Goal: Task Accomplishment & Management: Manage account settings

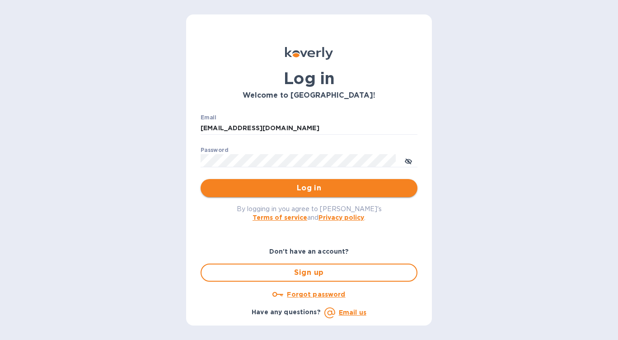
click at [350, 186] on span "Log in" at bounding box center [309, 187] width 202 height 11
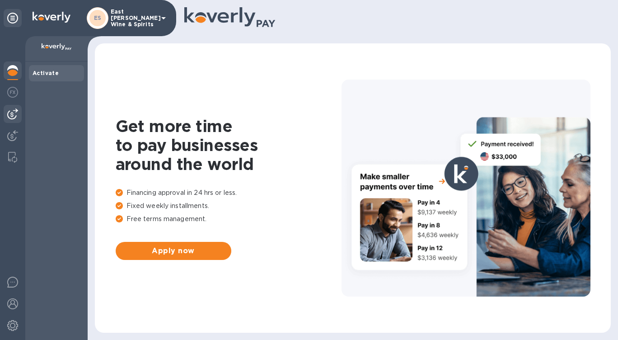
click at [17, 120] on div at bounding box center [13, 114] width 18 height 18
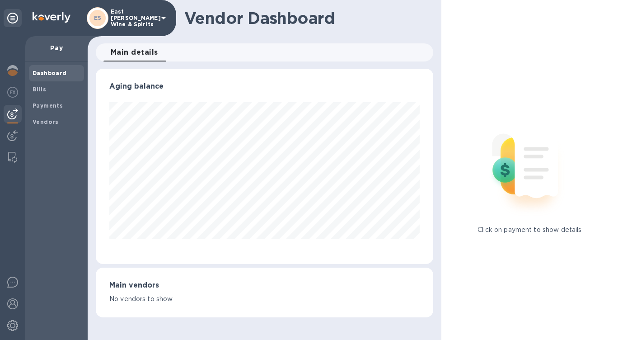
scroll to position [195, 337]
click at [36, 93] on span "Bills" at bounding box center [40, 89] width 14 height 9
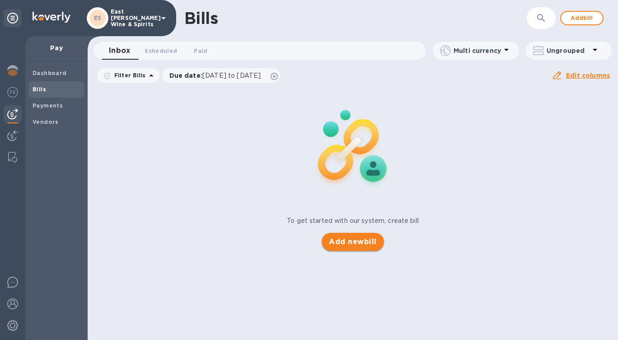
click at [363, 236] on span "Add new bill" at bounding box center [352, 241] width 47 height 11
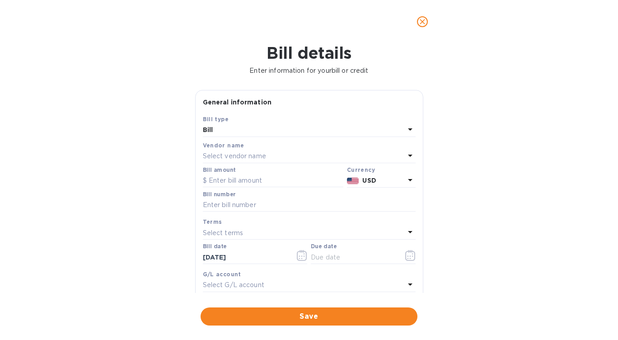
click at [321, 160] on div "Select vendor name" at bounding box center [304, 156] width 202 height 13
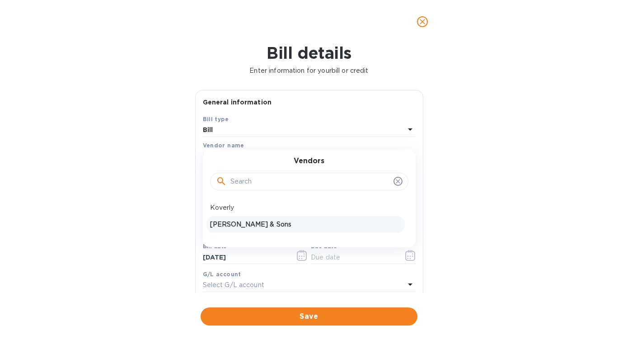
click at [231, 224] on p "Zall & Sons" at bounding box center [305, 223] width 191 height 9
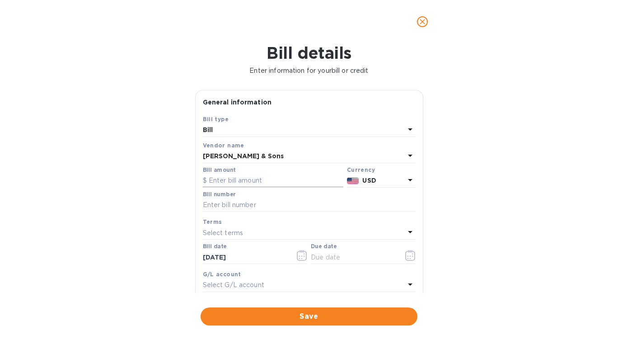
click at [236, 182] on input "text" at bounding box center [273, 181] width 140 height 14
type input "1,597.46"
click at [268, 201] on input "text" at bounding box center [309, 205] width 213 height 14
type input "215774"
click at [411, 257] on icon "button" at bounding box center [410, 255] width 10 height 11
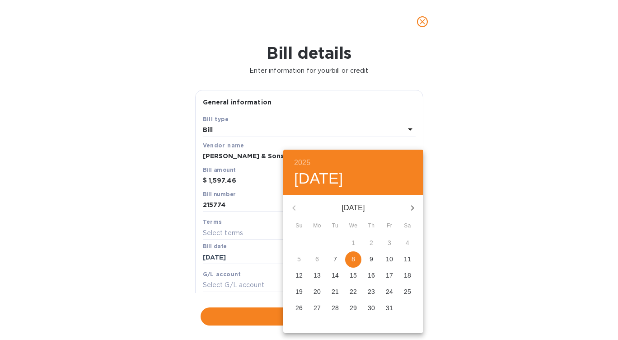
click at [320, 276] on p "13" at bounding box center [316, 274] width 7 height 9
type input "10/13/2025"
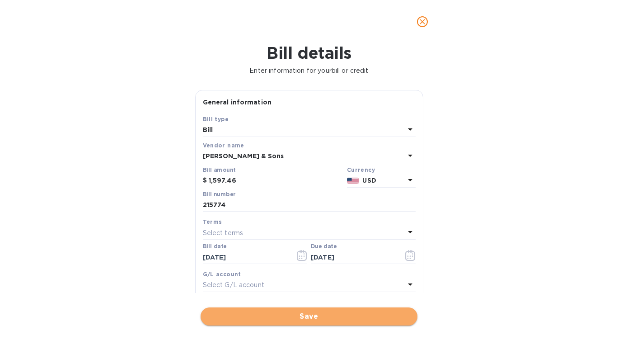
click at [321, 317] on span "Save" at bounding box center [309, 316] width 202 height 11
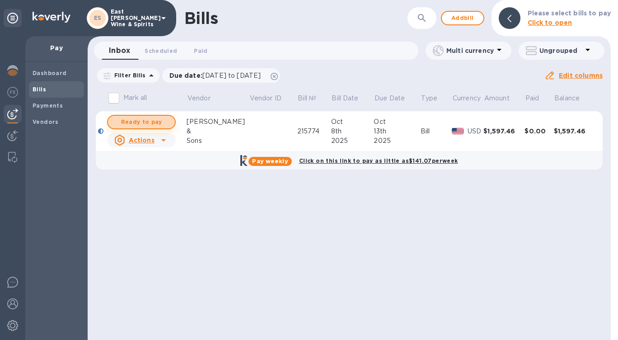
click at [160, 125] on span "Ready to pay" at bounding box center [141, 121] width 52 height 11
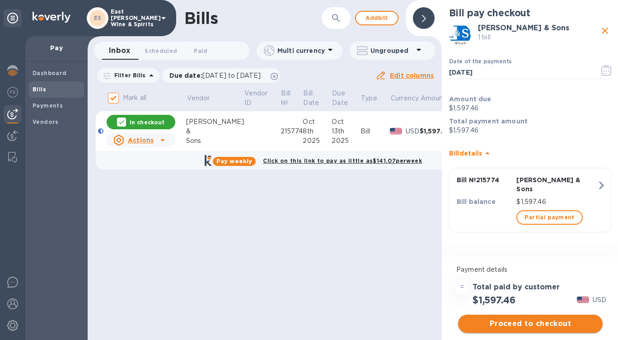
click at [523, 323] on span "Proceed to checkout" at bounding box center [530, 323] width 130 height 11
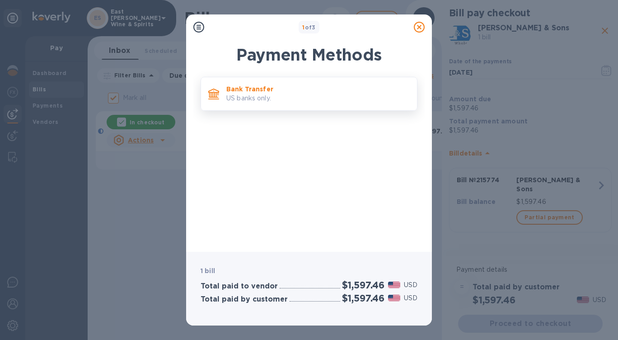
click at [300, 101] on p "US banks only." at bounding box center [317, 97] width 183 height 9
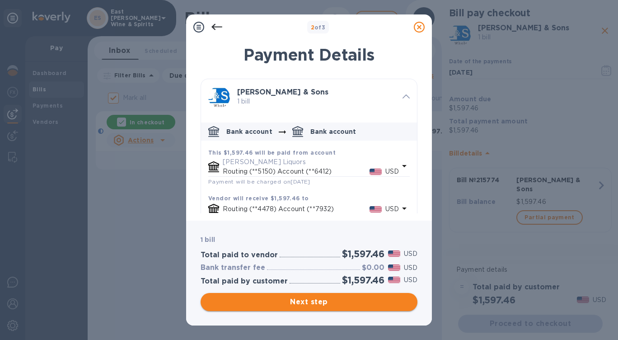
click at [299, 303] on span "Next step" at bounding box center [309, 301] width 202 height 11
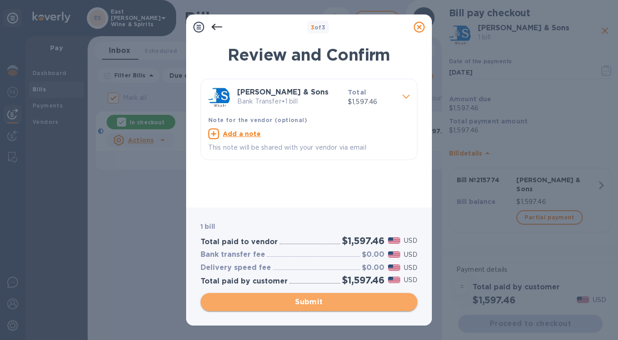
click at [299, 303] on span "Submit" at bounding box center [309, 301] width 202 height 11
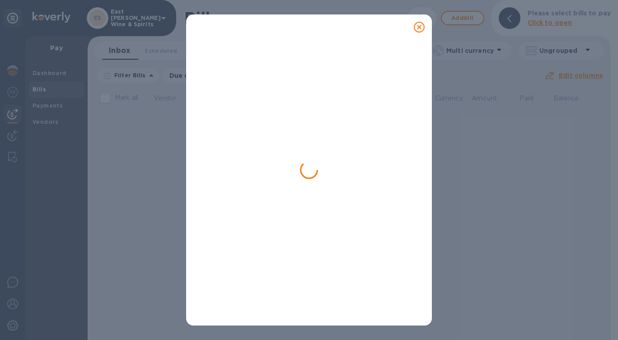
checkbox input "false"
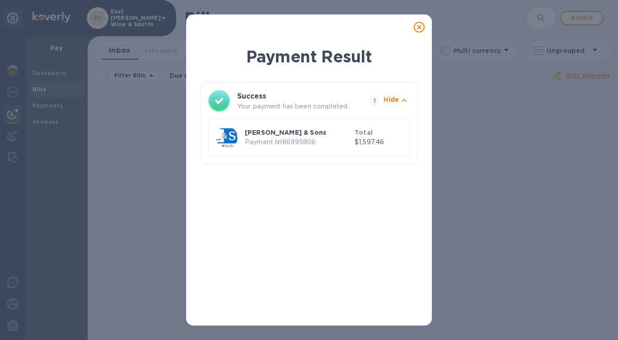
click at [419, 28] on icon at bounding box center [419, 27] width 11 height 11
